Goal: Transaction & Acquisition: Purchase product/service

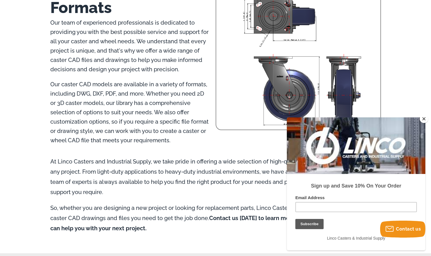
scroll to position [369, 0]
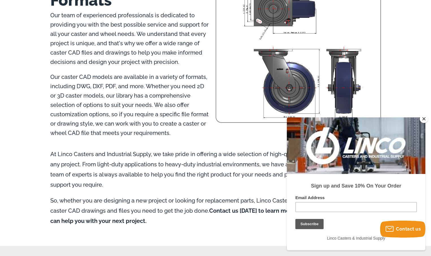
click at [426, 120] on button "Close" at bounding box center [424, 118] width 8 height 8
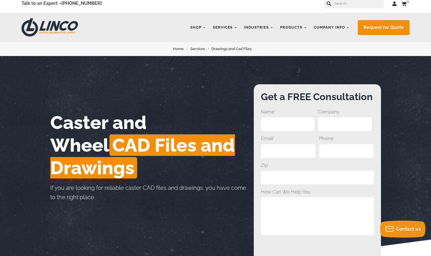
scroll to position [0, 0]
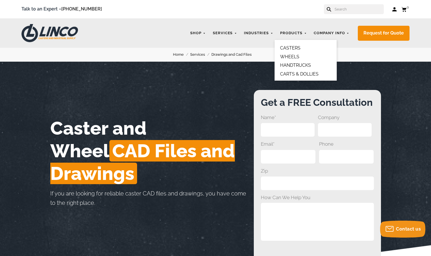
click at [297, 46] on link "CASTERS" at bounding box center [290, 47] width 20 height 5
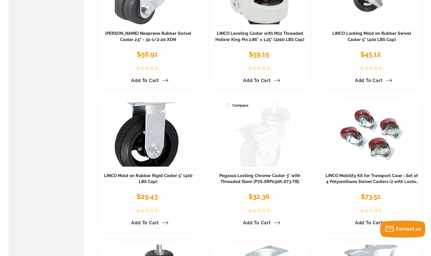
scroll to position [2651, 0]
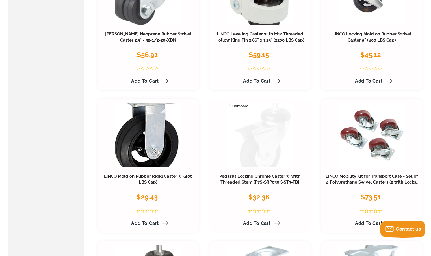
click at [263, 129] on link at bounding box center [260, 135] width 67 height 64
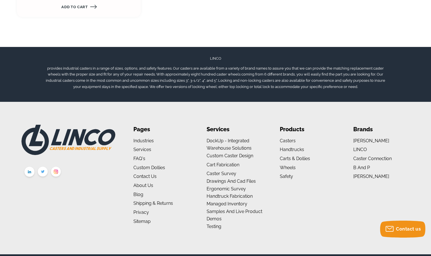
scroll to position [762, 0]
